Goal: Task Accomplishment & Management: Manage account settings

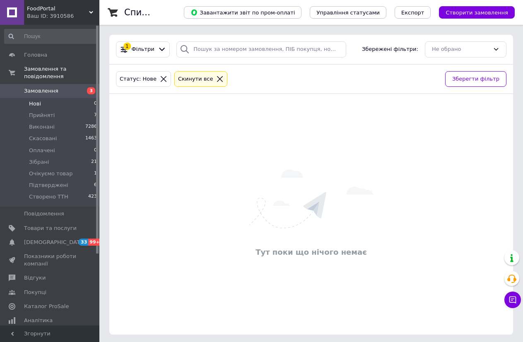
click at [190, 82] on div "Cкинути все" at bounding box center [195, 79] width 39 height 9
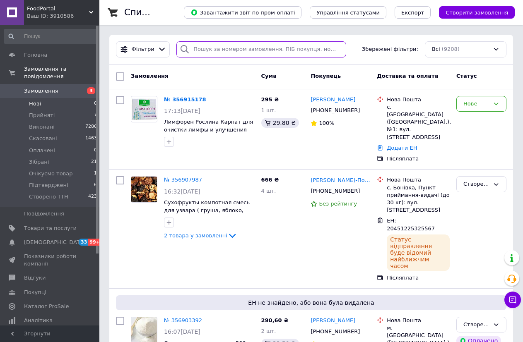
click at [211, 50] on input "search" at bounding box center [261, 49] width 170 height 16
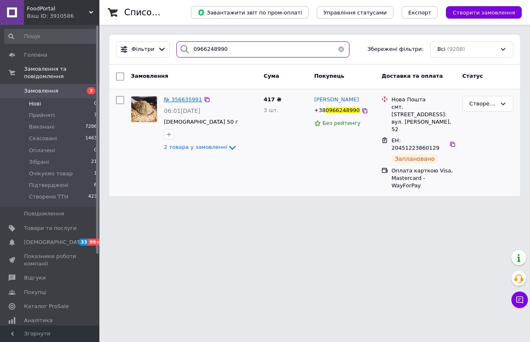
type input "0966248990"
click at [187, 101] on span "№ 356635991" at bounding box center [183, 99] width 38 height 6
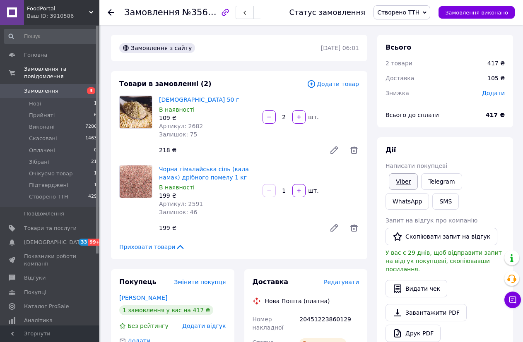
click at [409, 186] on link "Viber" at bounding box center [403, 181] width 29 height 17
click at [432, 201] on button "SMS" at bounding box center [445, 201] width 26 height 17
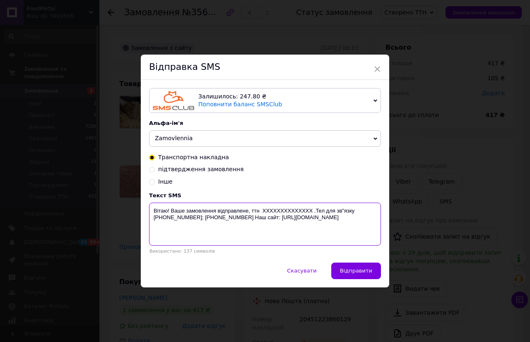
drag, startPoint x: 326, startPoint y: 223, endPoint x: 149, endPoint y: 208, distance: 178.2
click at [149, 208] on textarea "Вітаю! Ваше замовлення відправлене, ттн XXXXXXXXXXXXXX .Тел для зв"язку [PHONE_…" at bounding box center [265, 224] width 232 height 43
paste textarea "[URL][DOMAIN_NAME]"
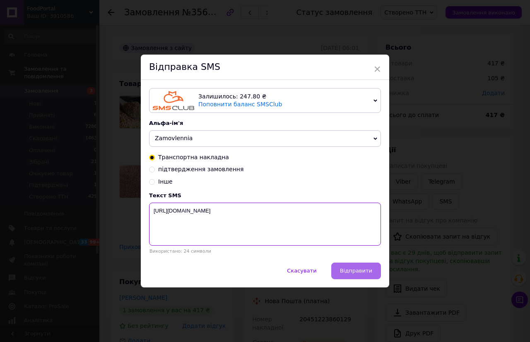
type textarea "[URL][DOMAIN_NAME]"
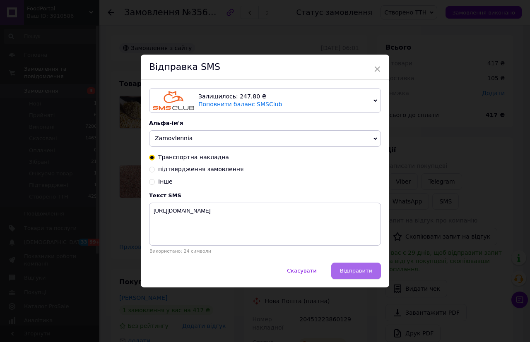
click at [356, 274] on span "Відправити" at bounding box center [356, 271] width 32 height 6
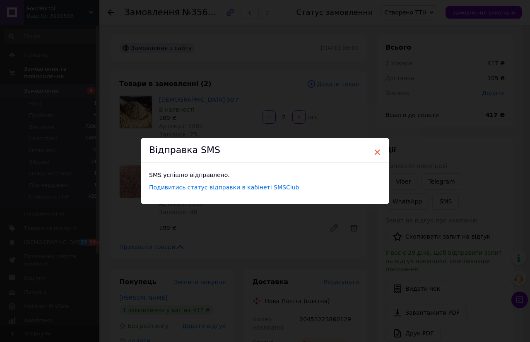
click at [376, 149] on span "×" at bounding box center [376, 152] width 7 height 14
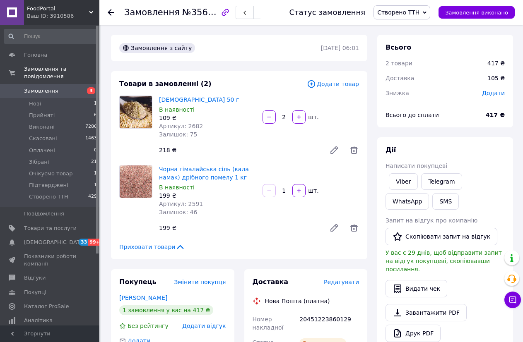
click at [116, 13] on div at bounding box center [116, 12] width 17 height 25
click at [111, 12] on use at bounding box center [111, 12] width 7 height 7
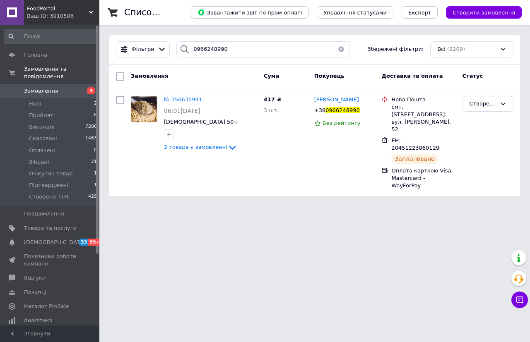
click at [338, 46] on button "button" at bounding box center [341, 49] width 17 height 16
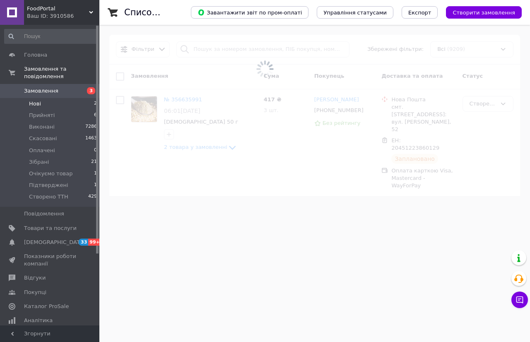
click at [40, 100] on span "Нові" at bounding box center [35, 103] width 12 height 7
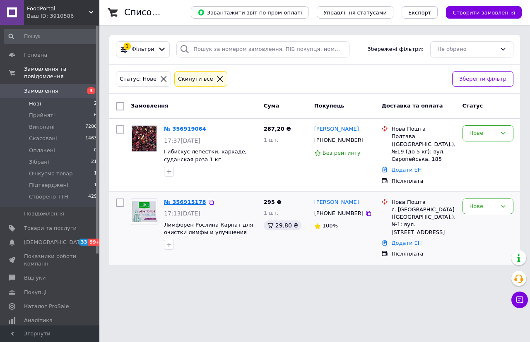
click at [191, 199] on link "№ 356915178" at bounding box center [185, 202] width 42 height 6
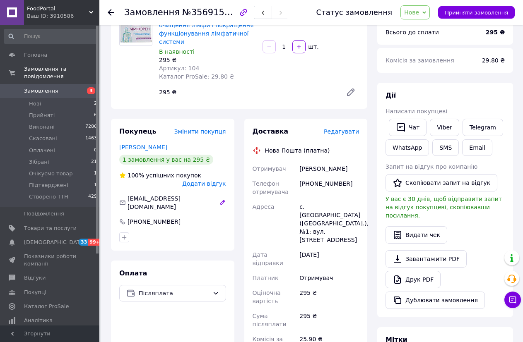
scroll to position [41, 0]
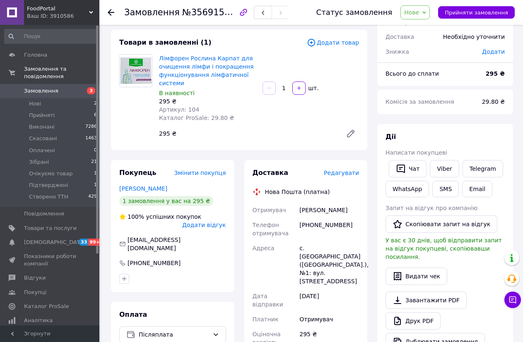
click at [426, 12] on icon at bounding box center [424, 13] width 4 height 4
click at [433, 83] on li "Підтверджені" at bounding box center [427, 82] width 52 height 12
click at [433, 83] on div "Всього до сплати 295 ₴" at bounding box center [445, 78] width 136 height 17
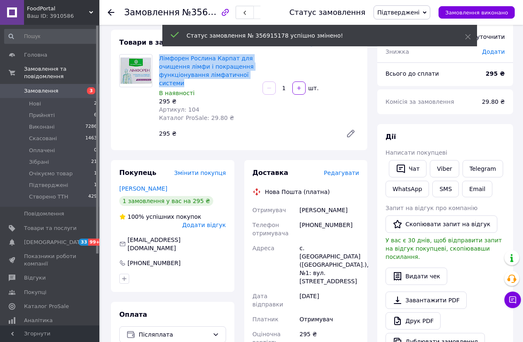
drag, startPoint x: 158, startPoint y: 55, endPoint x: 191, endPoint y: 84, distance: 44.0
click at [191, 84] on div "Лімфорен Рослина Карпат для очищення лімфи і покращення функціонування лімфатич…" at bounding box center [208, 88] width 104 height 71
click at [191, 84] on span "Лімфорен Рослина Карпат для очищення лімфи і покращення функціонування лімфатич…" at bounding box center [207, 70] width 97 height 33
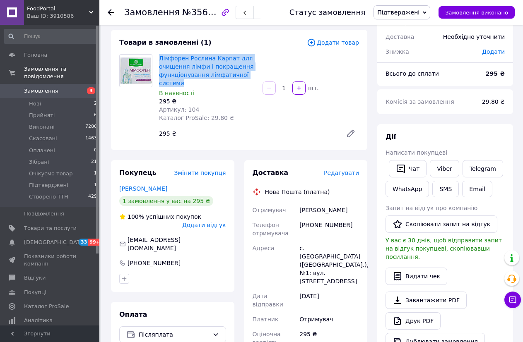
drag, startPoint x: 158, startPoint y: 56, endPoint x: 188, endPoint y: 84, distance: 40.4
click at [188, 84] on div "Лімфорен Рослина Карпат для очищення лімфи і покращення функціонування лімфатич…" at bounding box center [208, 88] width 104 height 71
copy link "Лімфорен Рослина Карпат для очищення лімфи і покращення функціонування лімфатич…"
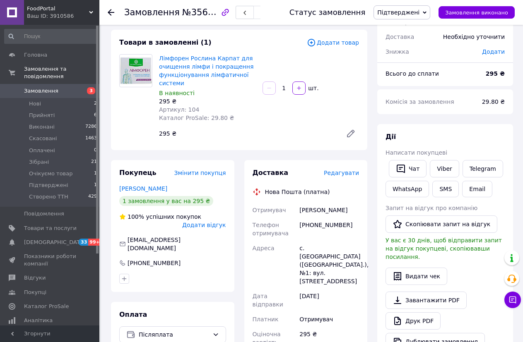
click at [114, 10] on icon at bounding box center [111, 12] width 7 height 7
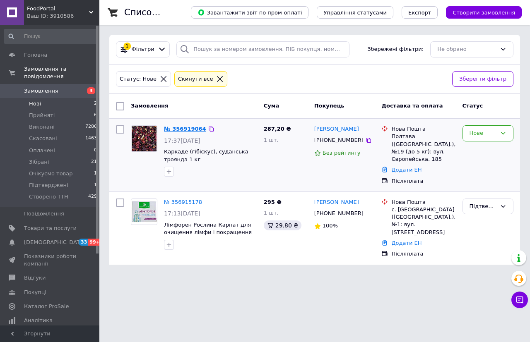
click at [185, 129] on link "№ 356919064" at bounding box center [185, 129] width 42 height 6
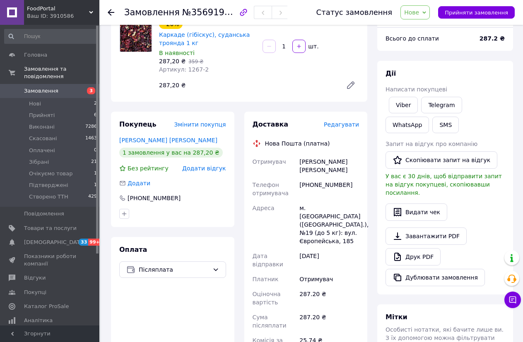
scroll to position [83, 0]
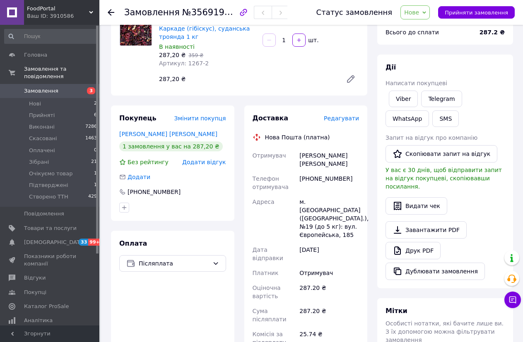
click at [430, 13] on span "Нове" at bounding box center [414, 12] width 29 height 14
click at [436, 84] on li "Підтверджені" at bounding box center [427, 82] width 52 height 12
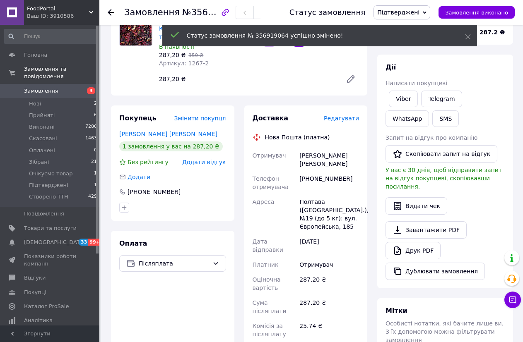
click at [112, 13] on use at bounding box center [111, 12] width 7 height 7
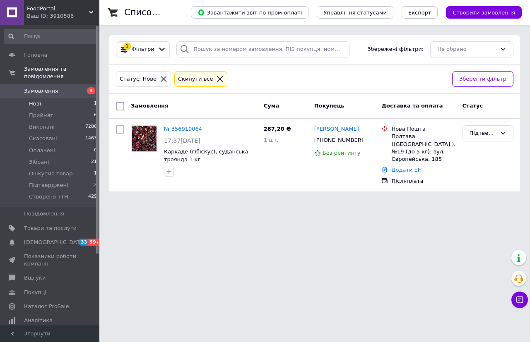
click at [195, 82] on div "Cкинути все" at bounding box center [195, 79] width 39 height 9
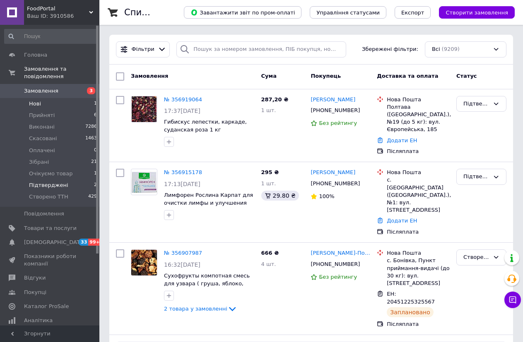
click at [49, 182] on span "Підтверджені" at bounding box center [48, 185] width 39 height 7
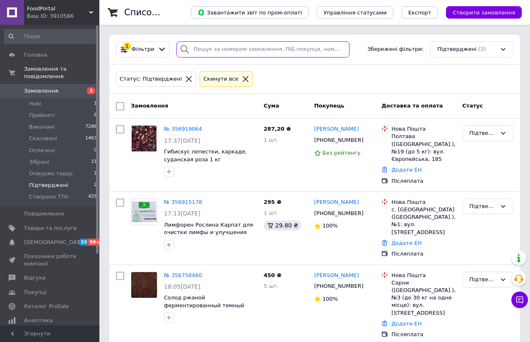
click at [200, 53] on input "search" at bounding box center [262, 49] width 173 height 16
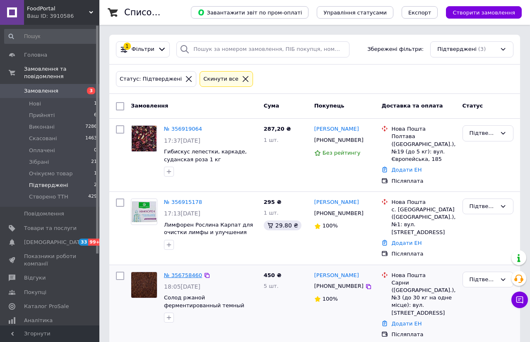
click at [193, 272] on link "№ 356758460" at bounding box center [183, 275] width 38 height 6
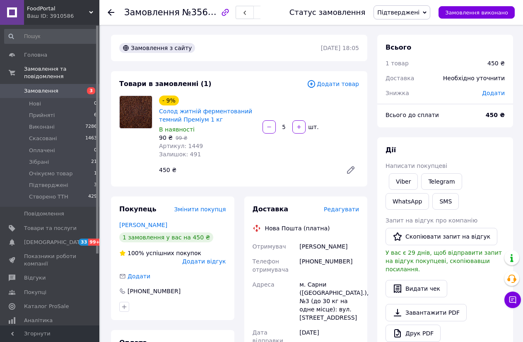
click at [334, 261] on div "[PHONE_NUMBER]" at bounding box center [329, 265] width 63 height 23
copy div "380968032096"
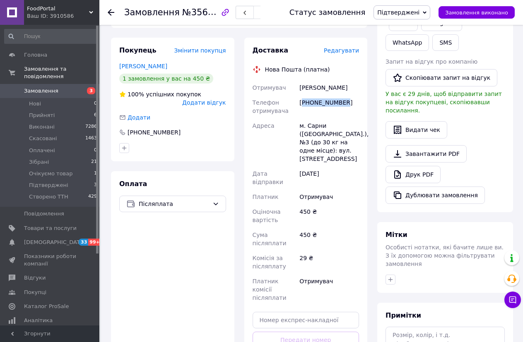
scroll to position [166, 0]
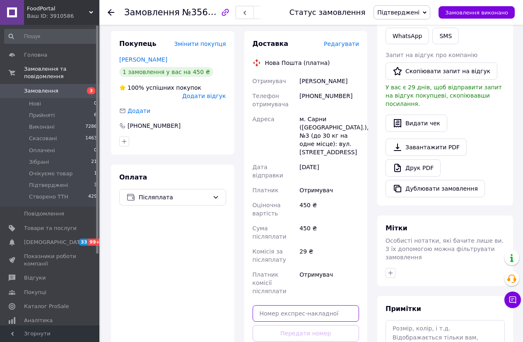
click at [284, 306] on input "text" at bounding box center [306, 314] width 107 height 17
paste input "20451225348710"
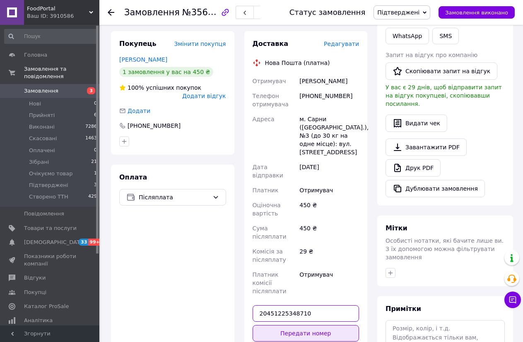
type input "20451225348710"
click at [311, 325] on button "Передати номер" at bounding box center [306, 333] width 107 height 17
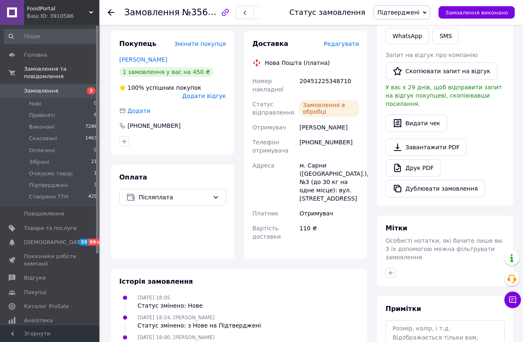
click at [426, 13] on icon at bounding box center [425, 12] width 4 height 2
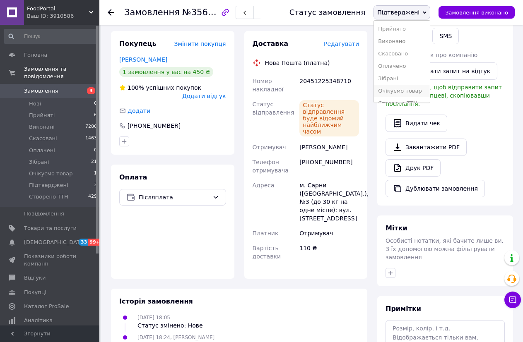
scroll to position [9, 0]
click at [406, 95] on li "Створено ТТН" at bounding box center [402, 94] width 56 height 12
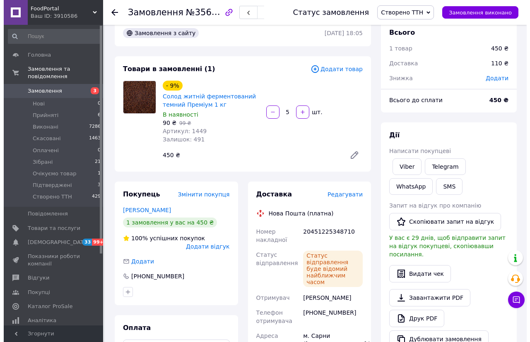
scroll to position [0, 0]
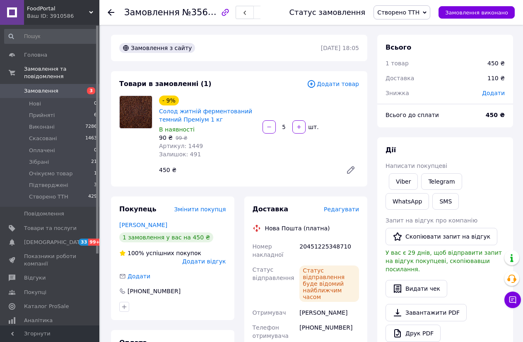
click at [109, 10] on icon at bounding box center [111, 12] width 7 height 7
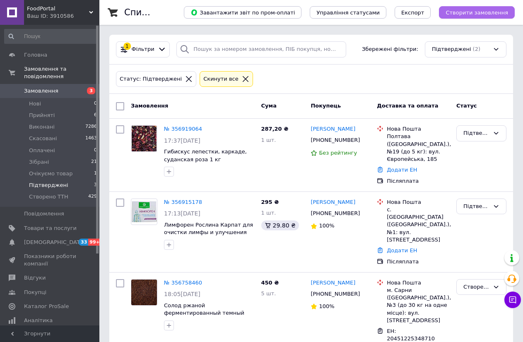
click at [500, 13] on span "Створити замовлення" at bounding box center [476, 13] width 63 height 6
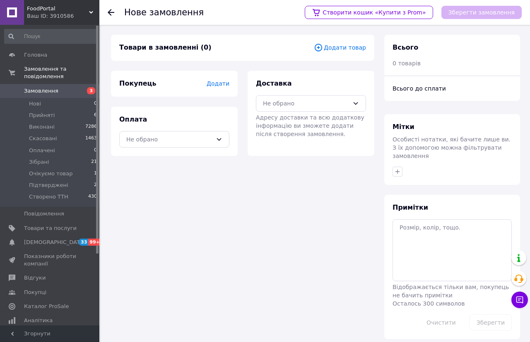
click at [345, 50] on span "Додати товар" at bounding box center [340, 47] width 52 height 9
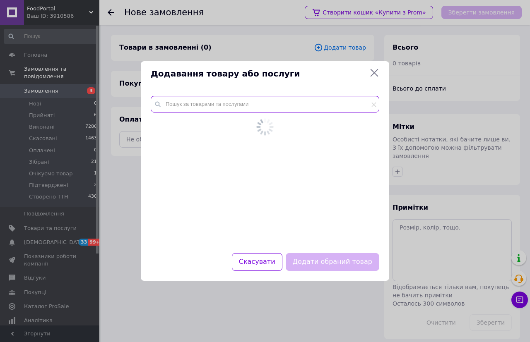
click at [212, 110] on input "text" at bounding box center [265, 104] width 229 height 17
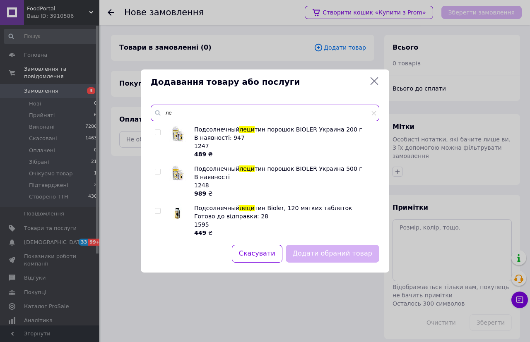
type input "л"
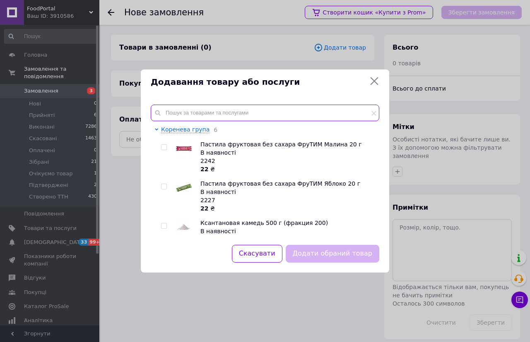
type input "о"
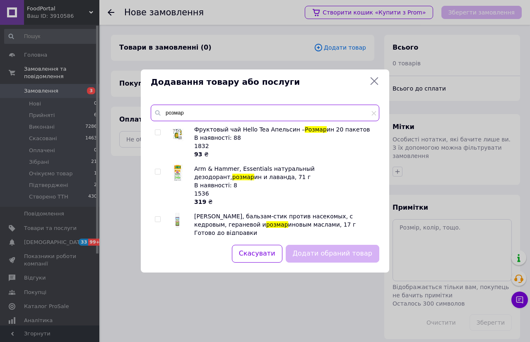
type input "розмар"
click at [181, 171] on img at bounding box center [177, 173] width 17 height 17
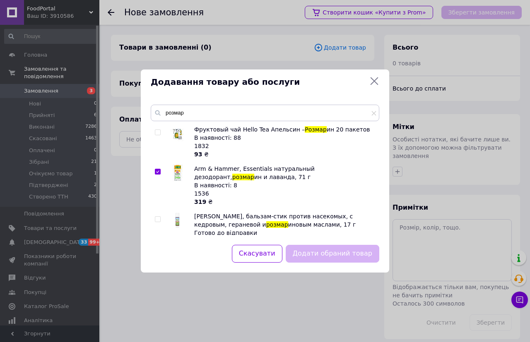
checkbox input "true"
click at [313, 250] on button "Додати обраний товар" at bounding box center [333, 254] width 94 height 18
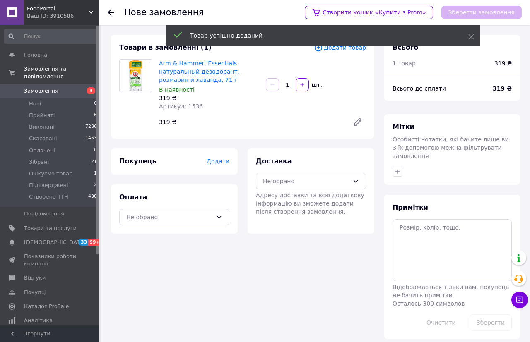
click at [350, 52] on div "Додати товар" at bounding box center [340, 48] width 52 height 10
click at [346, 48] on span "Додати товар" at bounding box center [340, 47] width 52 height 9
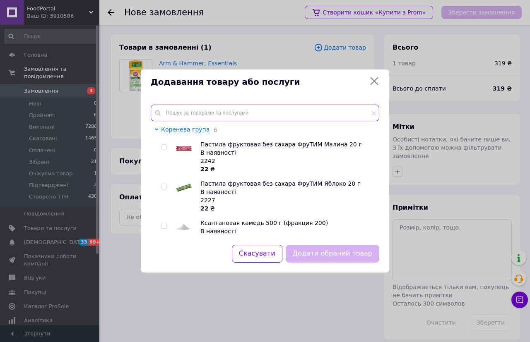
click at [197, 113] on input "text" at bounding box center [265, 113] width 229 height 17
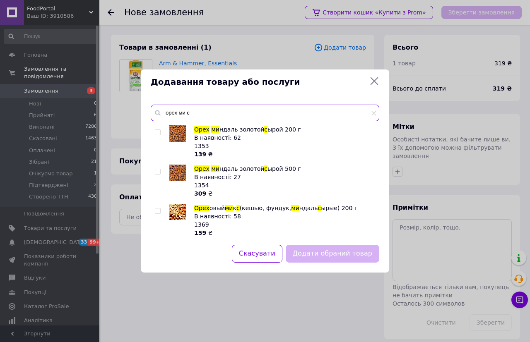
scroll to position [41, 0]
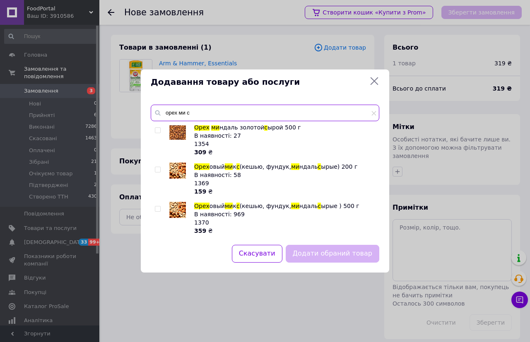
type input "орех ми с"
click at [181, 204] on img at bounding box center [177, 210] width 17 height 16
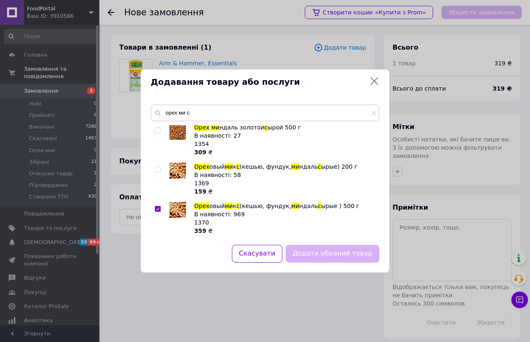
checkbox input "true"
click at [309, 251] on button "Додати обраний товар" at bounding box center [333, 254] width 94 height 18
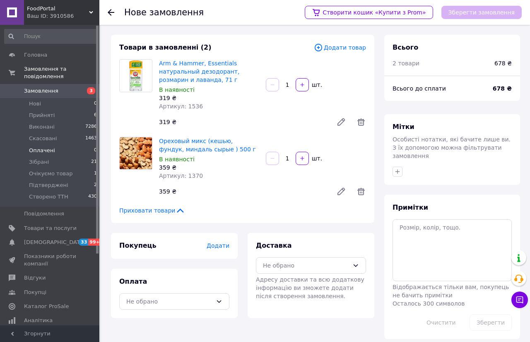
click at [44, 147] on span "Оплачені" at bounding box center [42, 150] width 26 height 7
